Goal: Task Accomplishment & Management: Manage account settings

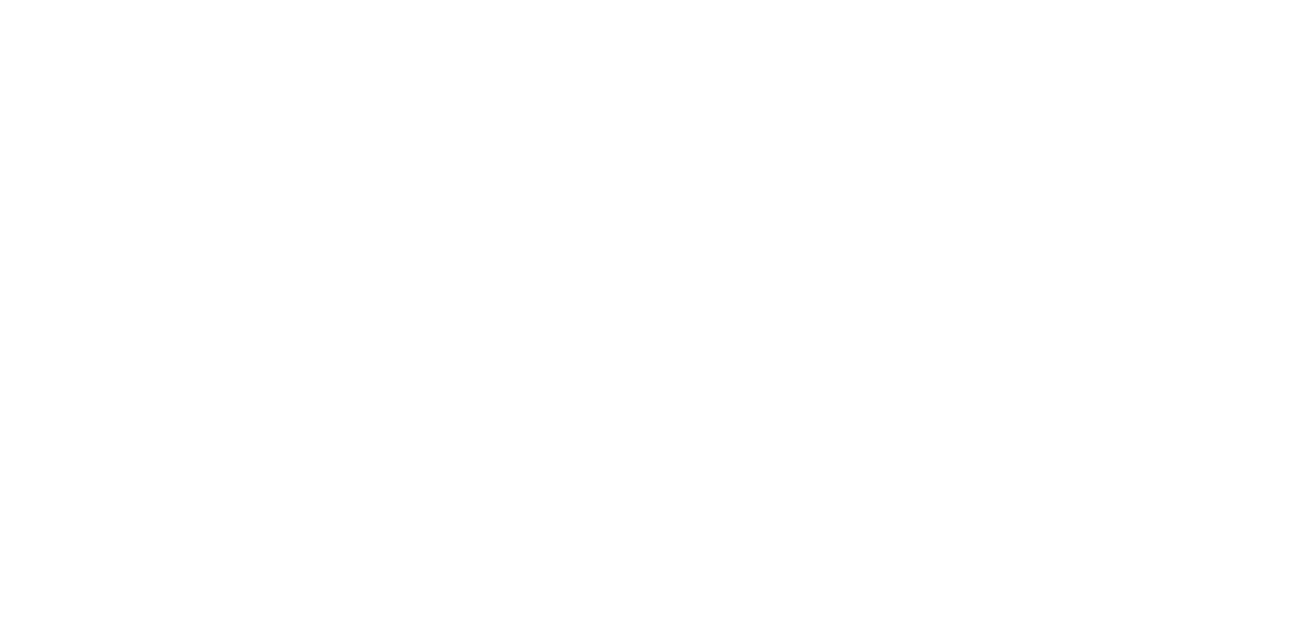
click at [709, 7] on html at bounding box center [648, 3] width 1296 height 7
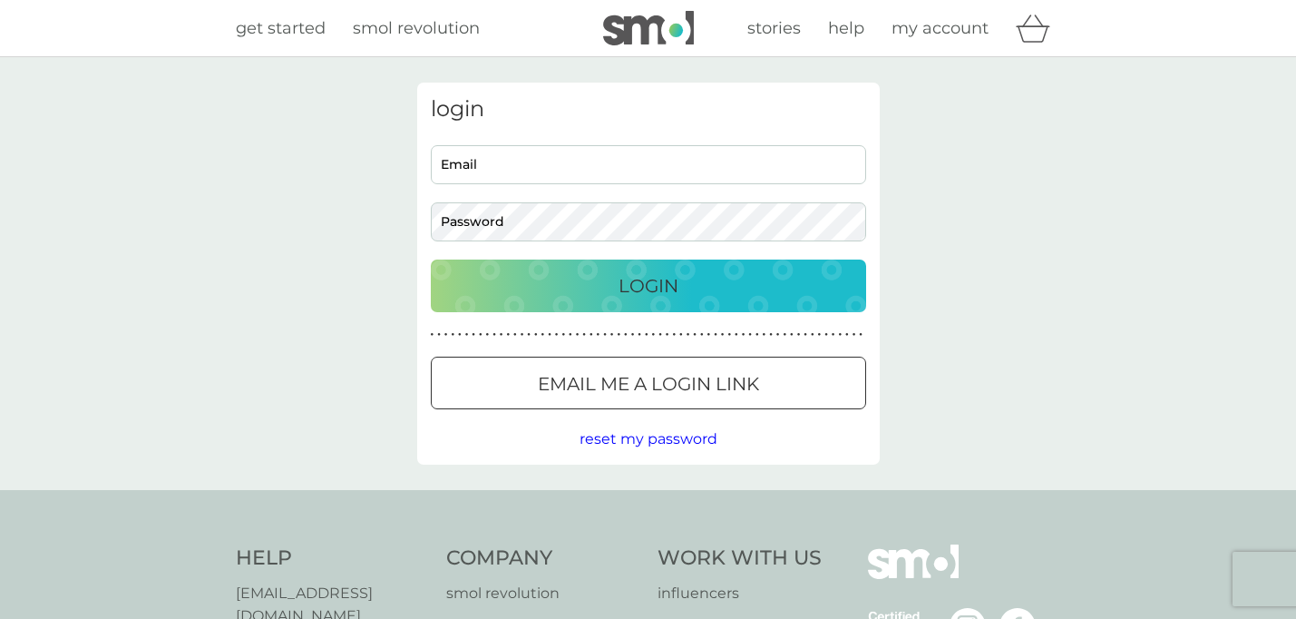
type input "nastassja@nastassja-simensky.com"
click at [680, 289] on div "Login" at bounding box center [648, 285] width 399 height 29
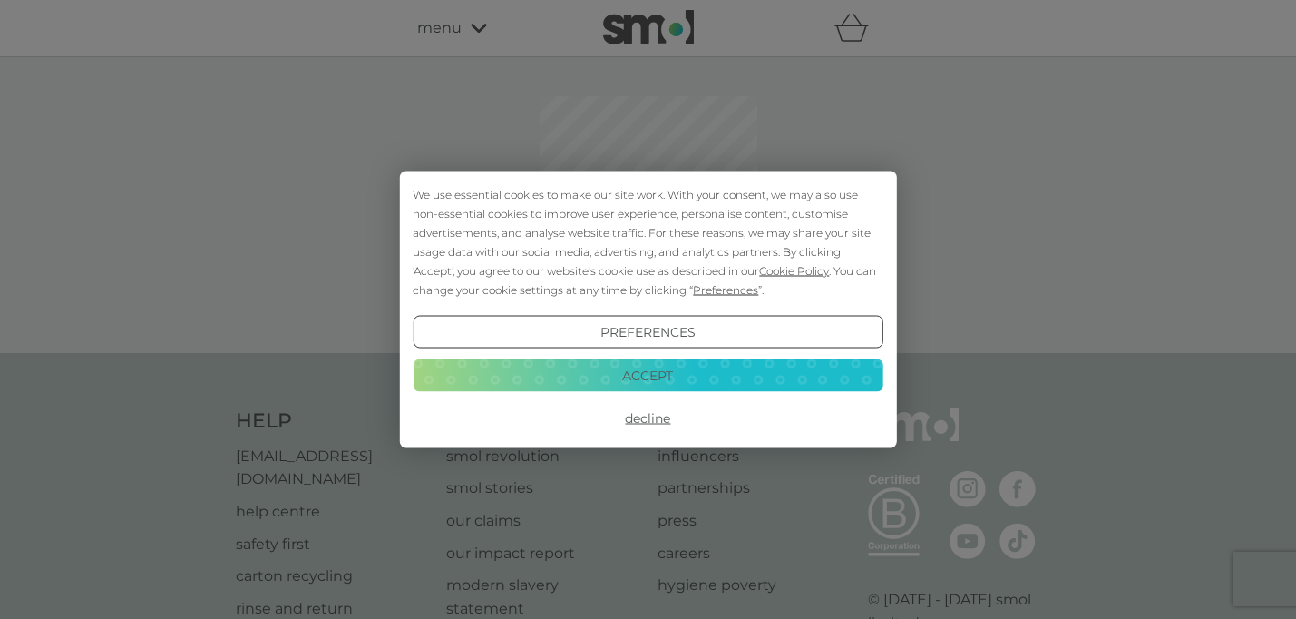
click at [636, 380] on button "Accept" at bounding box center [648, 374] width 470 height 33
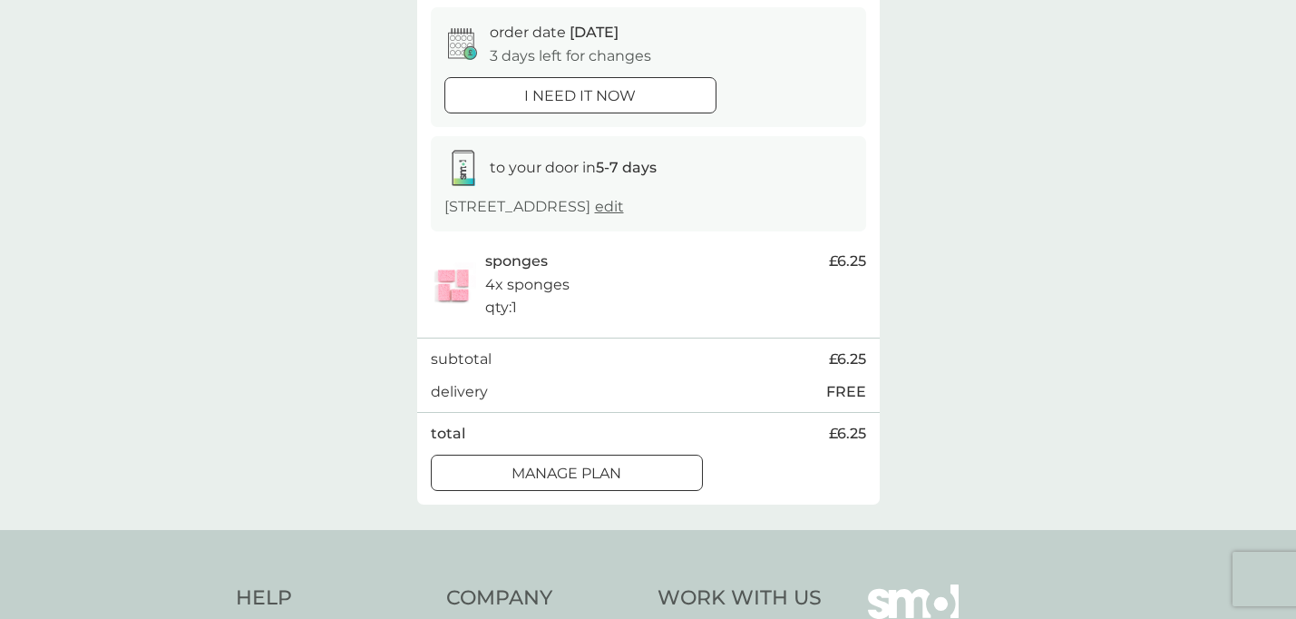
scroll to position [184, 0]
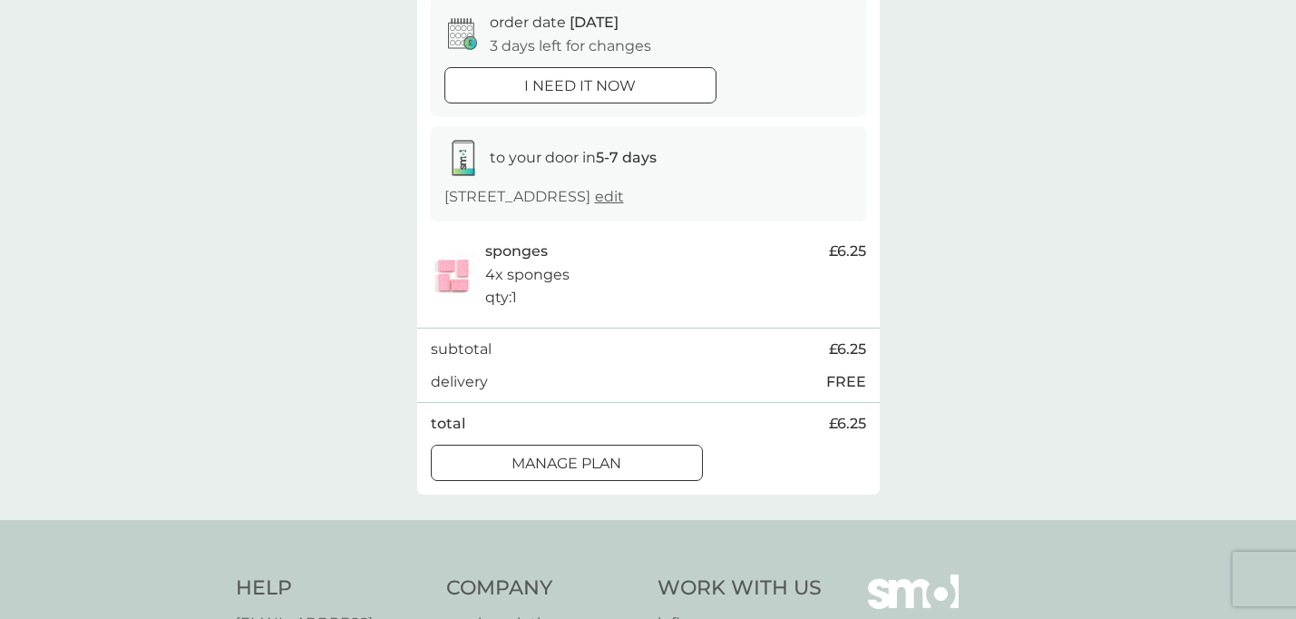
click at [605, 467] on p "Manage plan" at bounding box center [567, 464] width 110 height 24
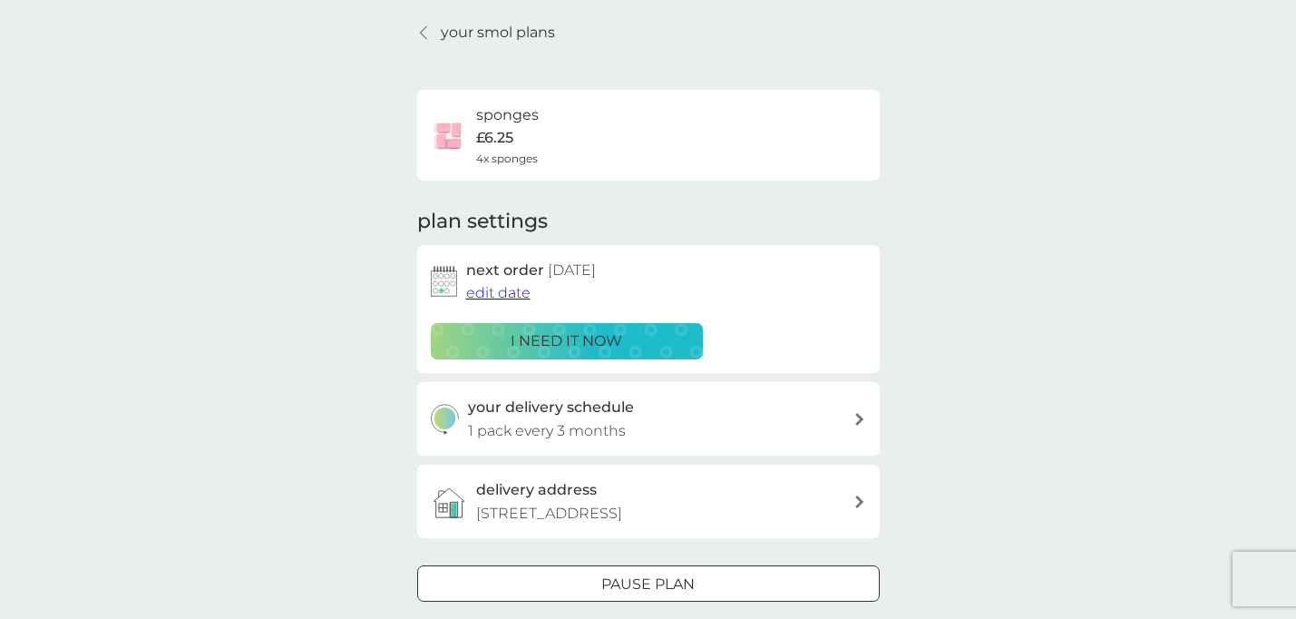
scroll to position [51, 0]
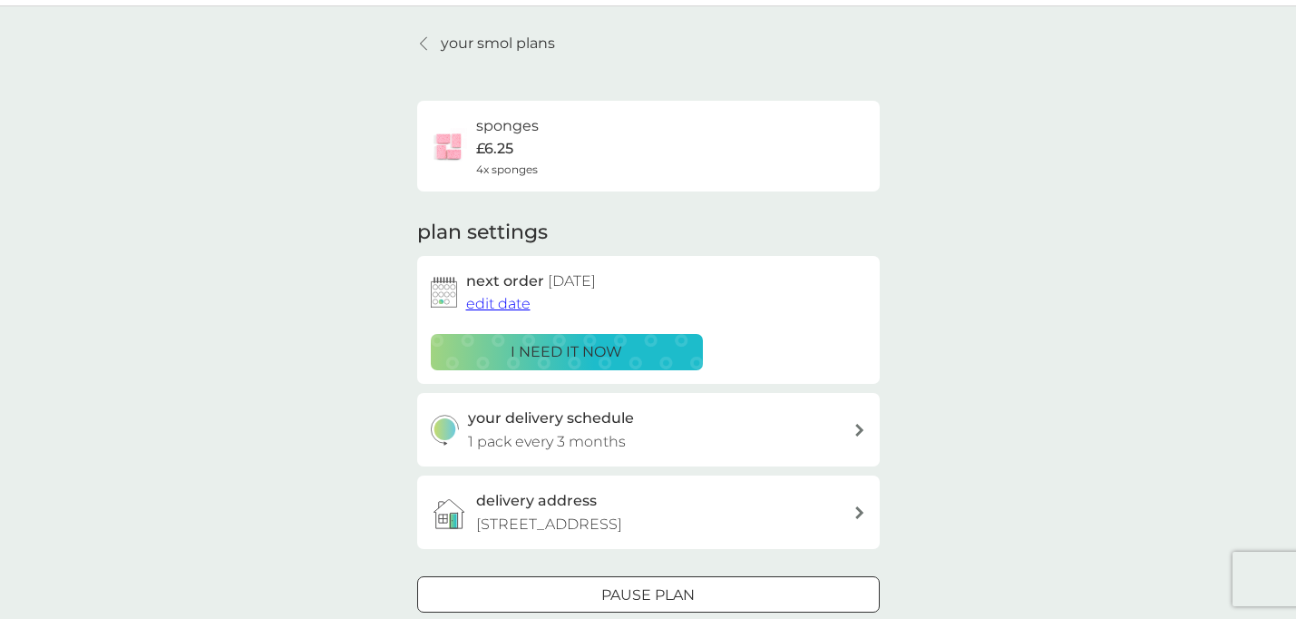
click at [505, 301] on span "edit date" at bounding box center [498, 303] width 64 height 17
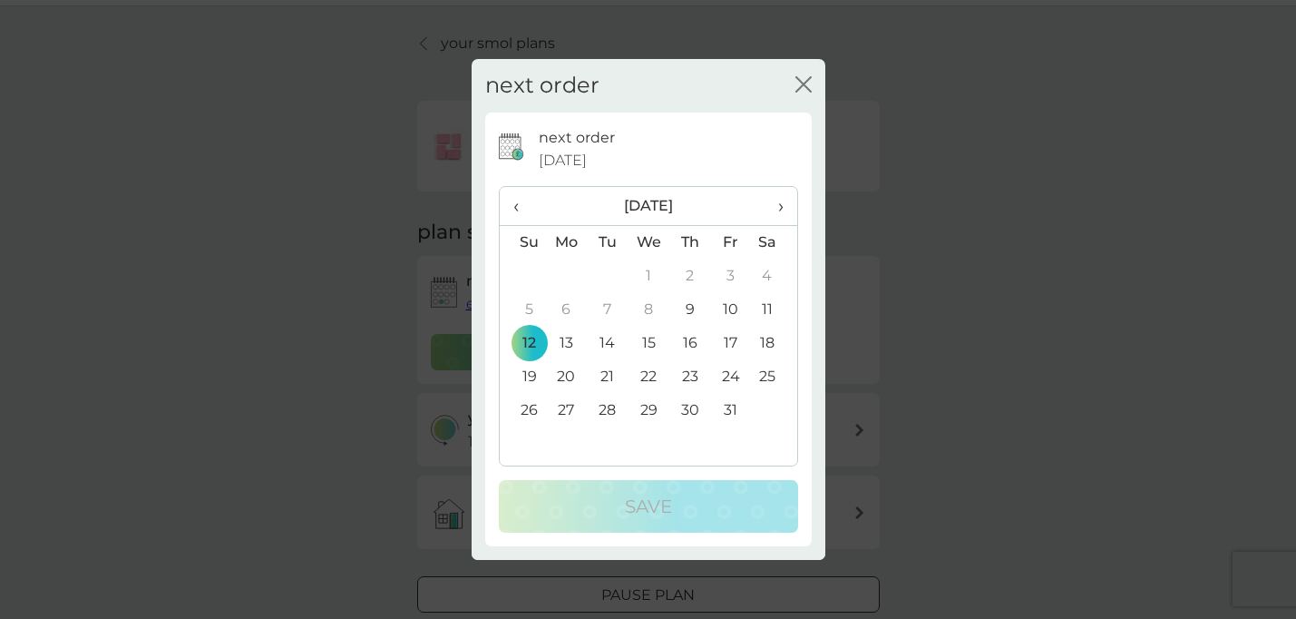
click at [779, 209] on span "›" at bounding box center [774, 206] width 18 height 38
click at [765, 279] on td "1" at bounding box center [773, 276] width 45 height 34
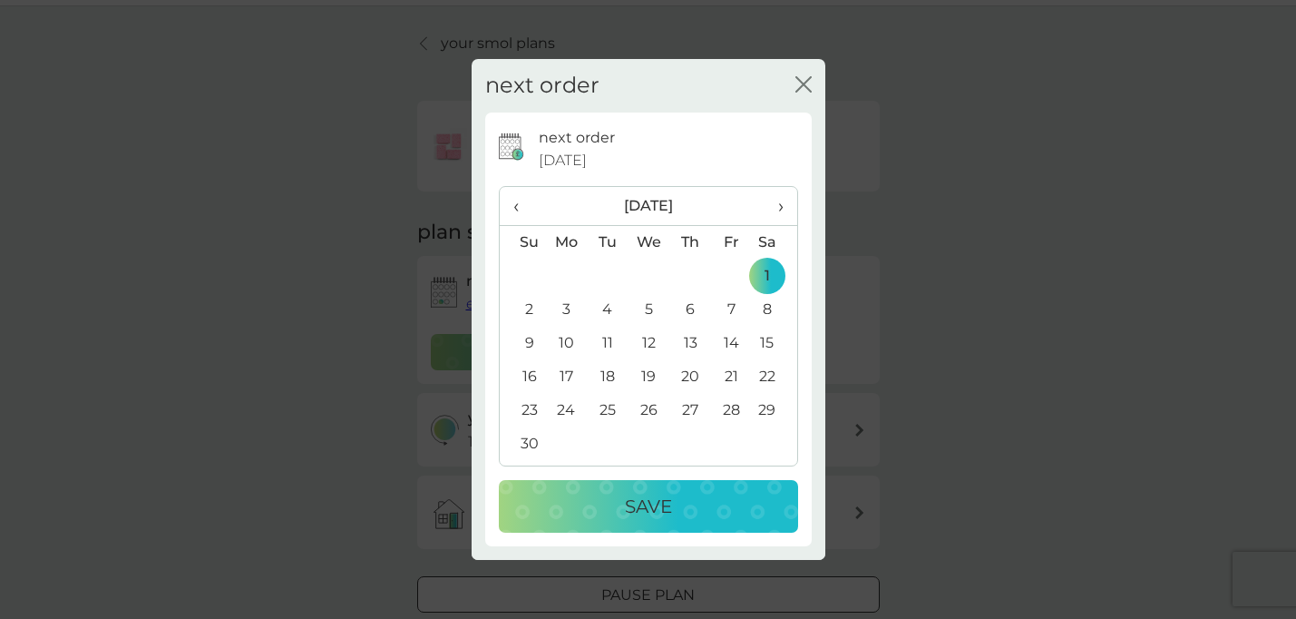
click at [672, 512] on div "Save" at bounding box center [648, 506] width 263 height 29
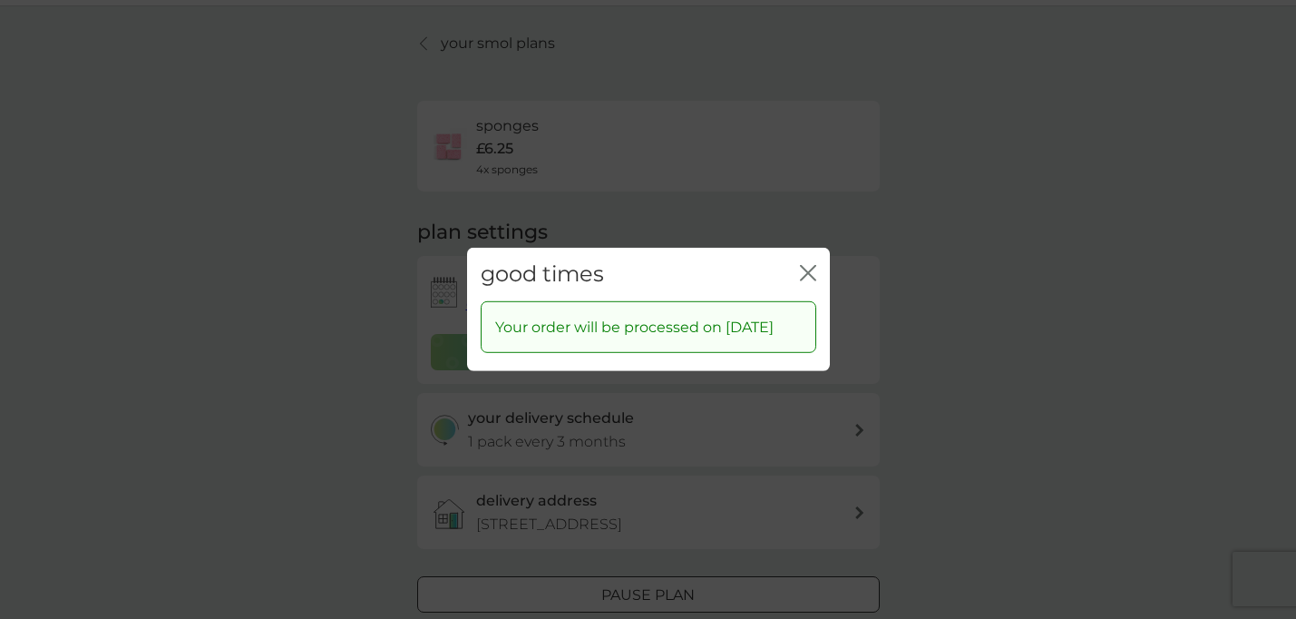
click at [815, 265] on icon "close" at bounding box center [808, 273] width 16 height 16
